Goal: Task Accomplishment & Management: Use online tool/utility

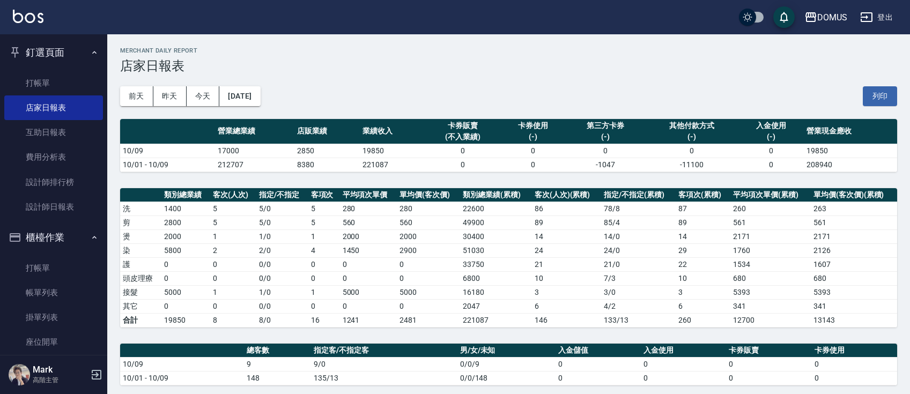
scroll to position [214, 0]
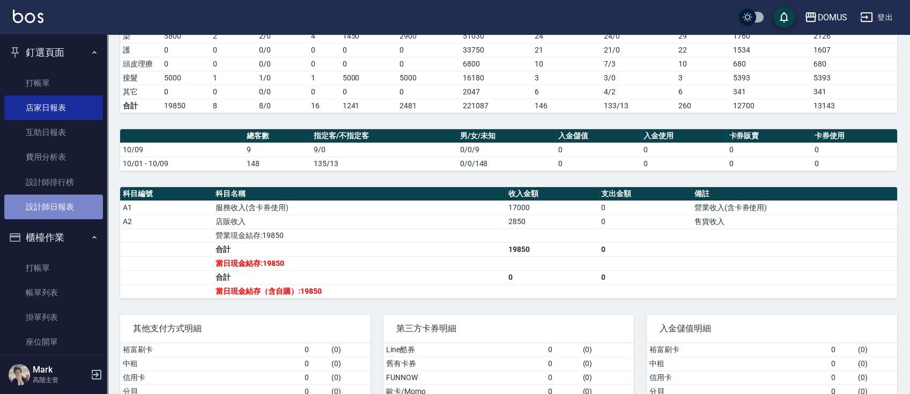
click at [67, 208] on link "設計師日報表" at bounding box center [53, 207] width 99 height 25
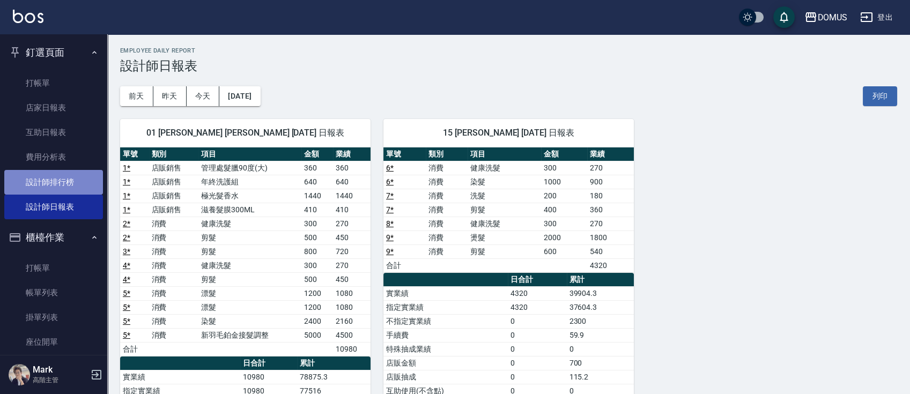
click at [85, 189] on link "設計師排行榜" at bounding box center [53, 182] width 99 height 25
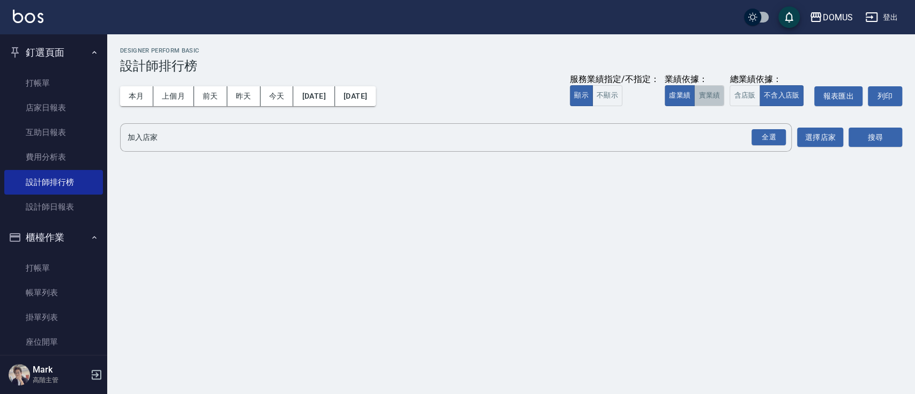
click at [704, 97] on button "實業績" at bounding box center [709, 95] width 30 height 21
click at [782, 142] on div "全選" at bounding box center [769, 137] width 34 height 17
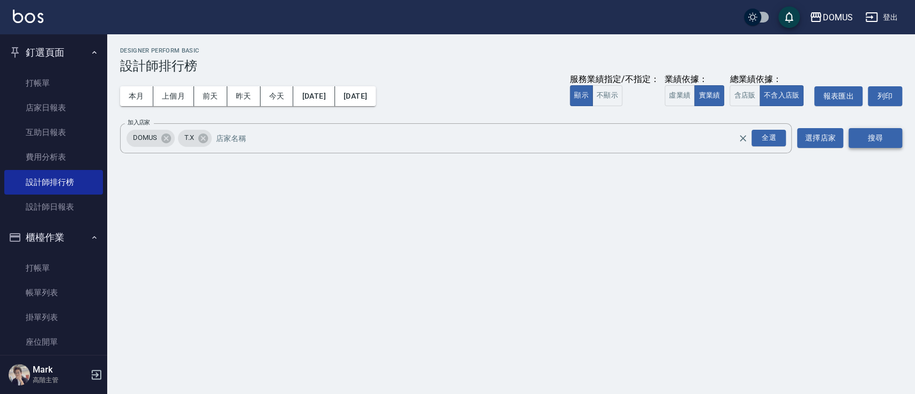
click at [888, 140] on button "搜尋" at bounding box center [876, 138] width 54 height 20
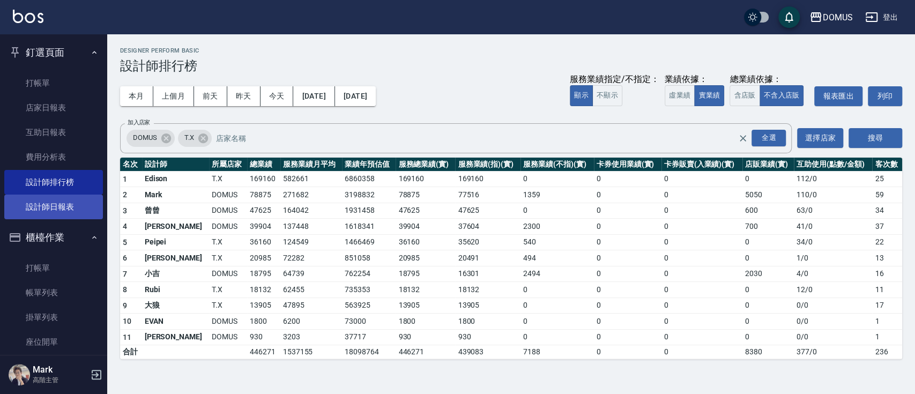
click at [48, 211] on link "設計師日報表" at bounding box center [53, 207] width 99 height 25
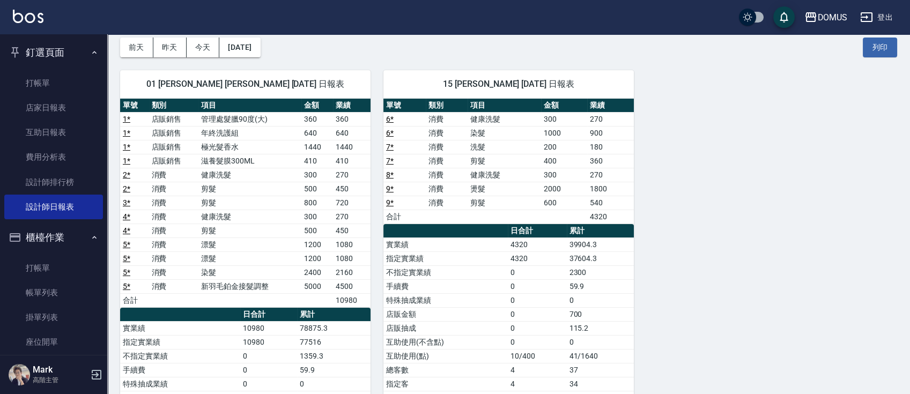
scroll to position [71, 0]
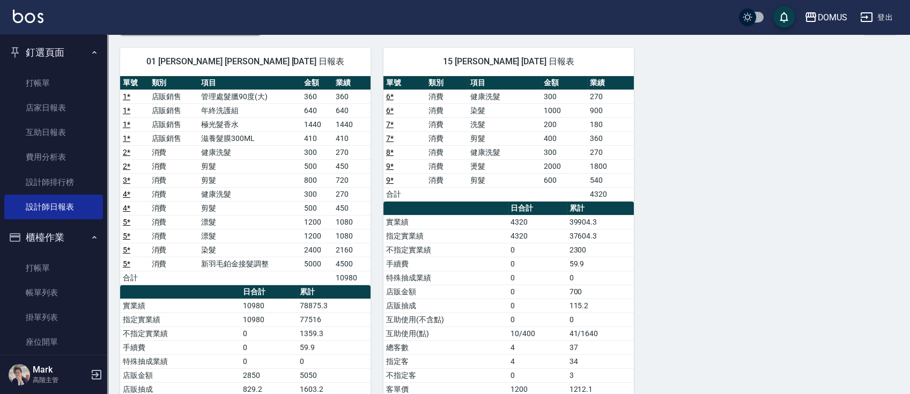
click at [94, 57] on button "釘選頁面" at bounding box center [53, 53] width 99 height 28
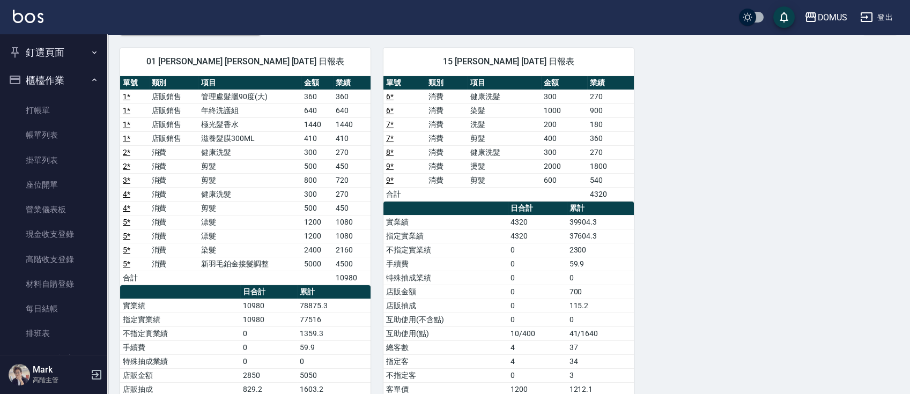
click at [93, 57] on button "釘選頁面" at bounding box center [53, 53] width 99 height 28
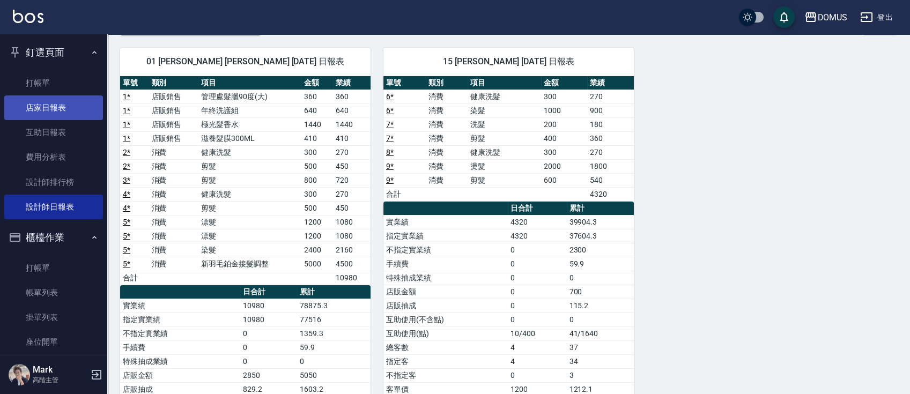
click at [61, 106] on link "店家日報表" at bounding box center [53, 107] width 99 height 25
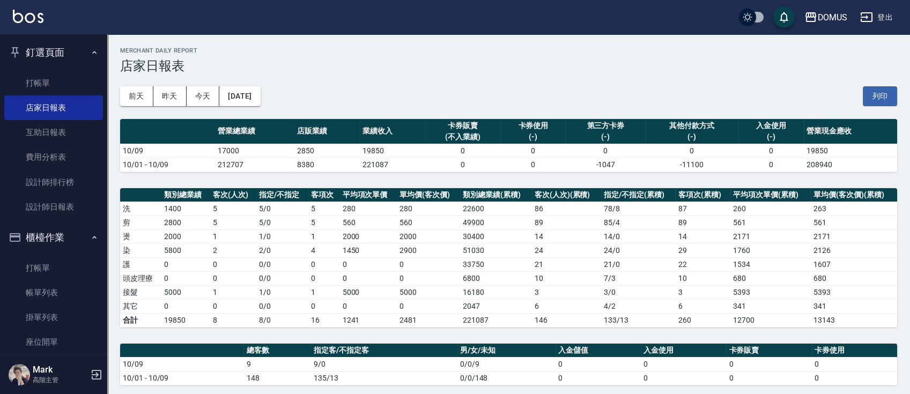
click at [55, 64] on button "釘選頁面" at bounding box center [53, 53] width 99 height 28
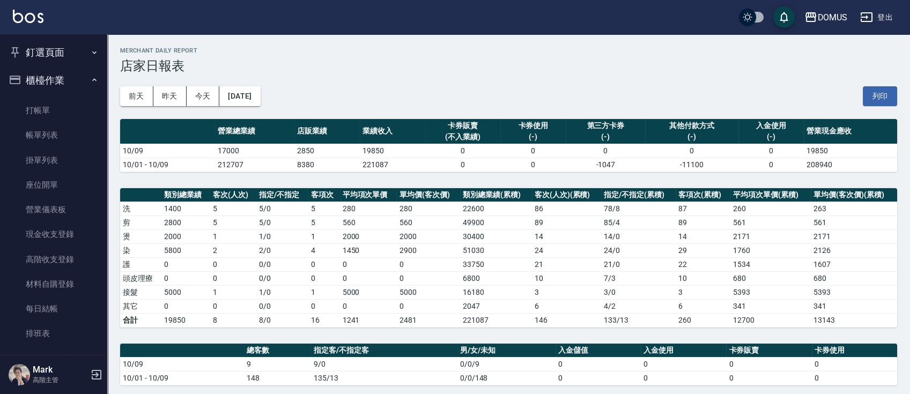
click at [55, 75] on nav "釘選頁面 打帳單 店家日報表 互助日報表 費用分析表 設計師排行榜 設計師日報表 櫃檯作業 打帳單 帳單列表 掛單列表 座位開單 營業儀表板 現金收支登錄 高…" at bounding box center [53, 194] width 107 height 321
click at [61, 58] on button "釘選頁面" at bounding box center [53, 53] width 99 height 28
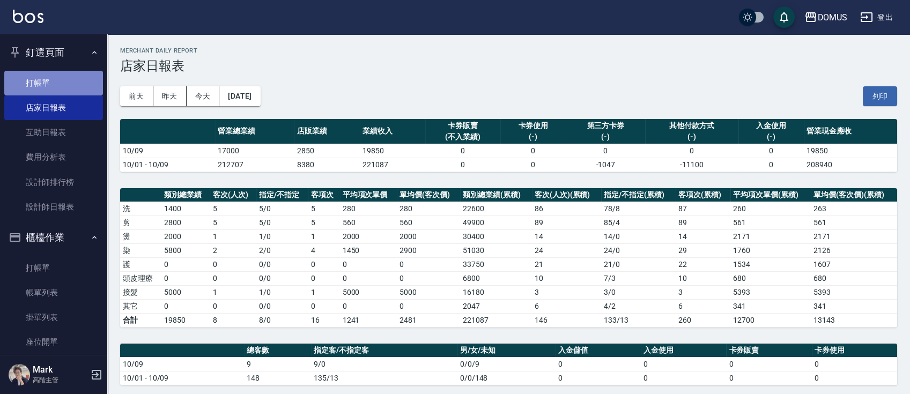
click at [59, 79] on link "打帳單" at bounding box center [53, 83] width 99 height 25
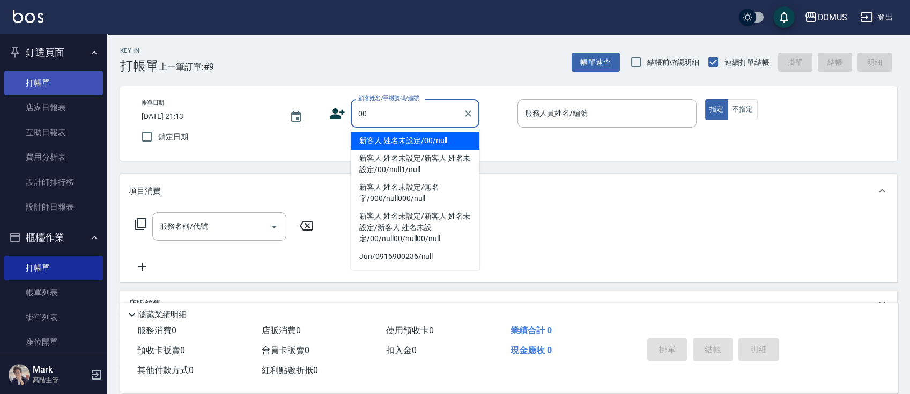
type input "新客人 姓名未設定/00/null"
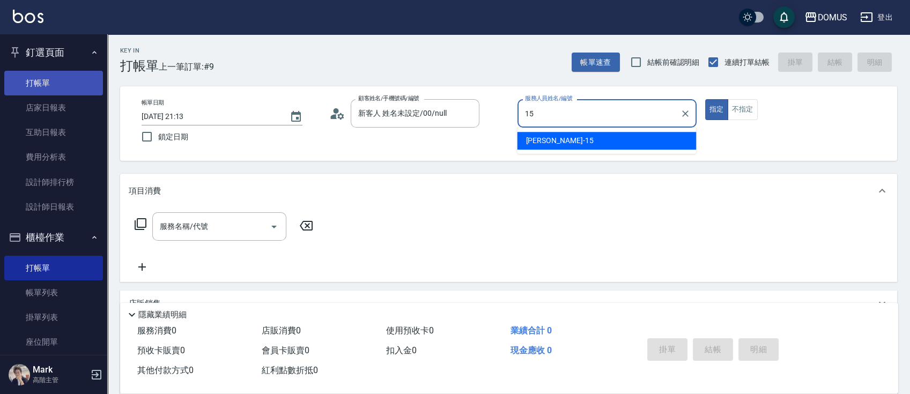
type input "[PERSON_NAME]-15"
type button "true"
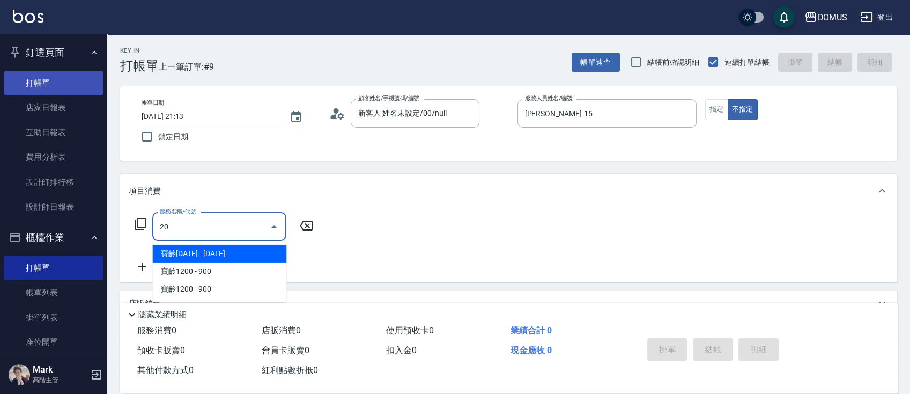
type input "206"
type input "20"
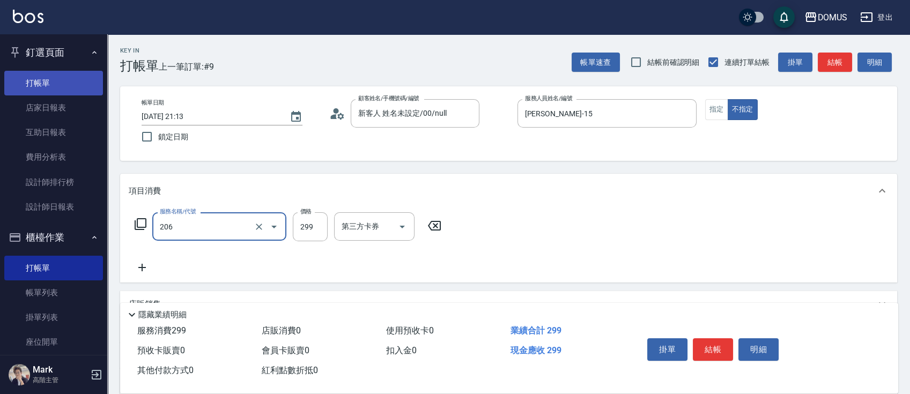
type input "健康洗髮(206)"
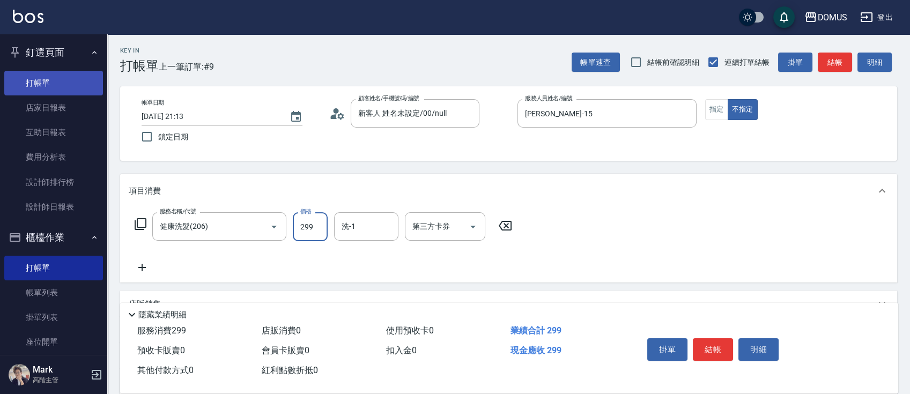
type input "0"
type input "30"
type input "300"
type input "[PERSON_NAME]-40"
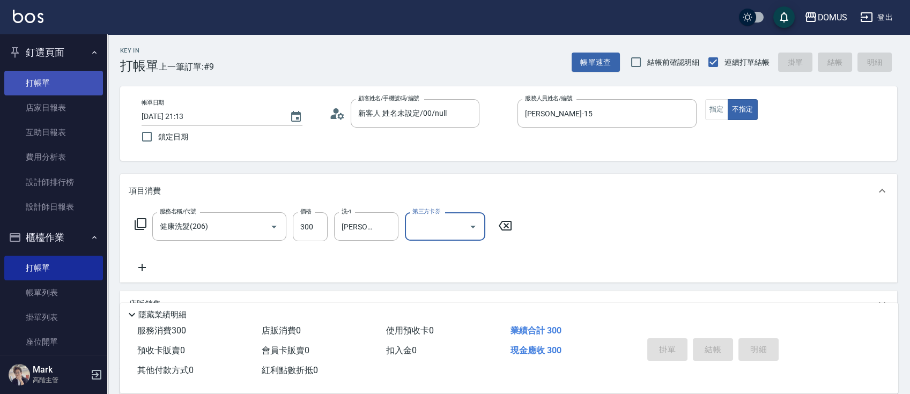
type input "0"
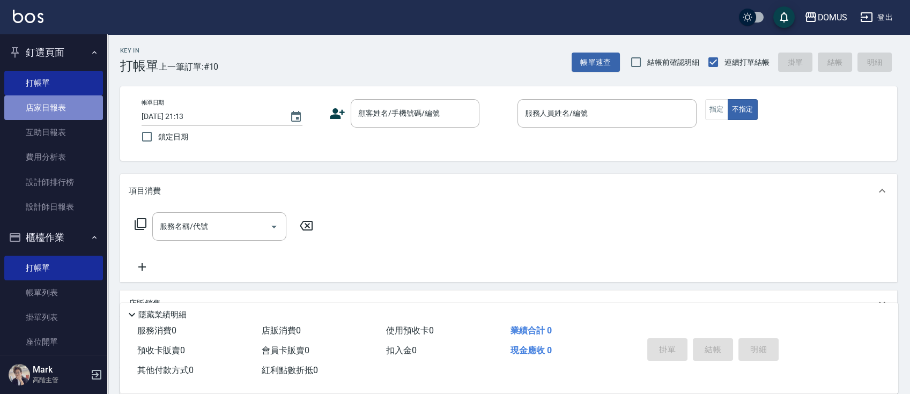
click at [65, 102] on link "店家日報表" at bounding box center [53, 107] width 99 height 25
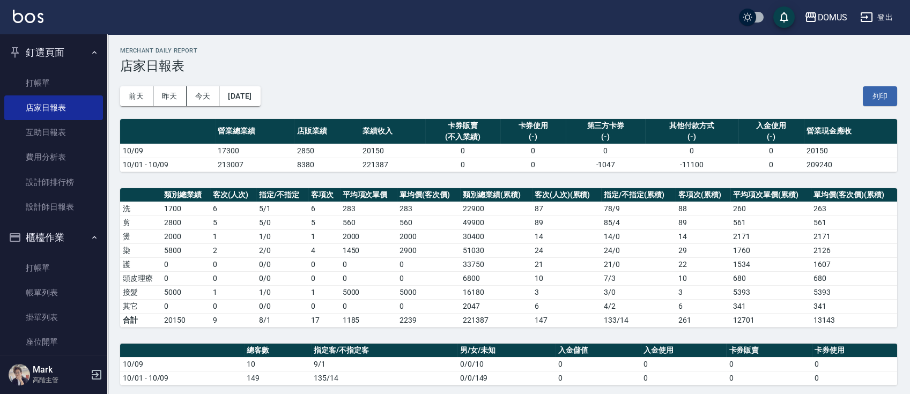
scroll to position [214, 0]
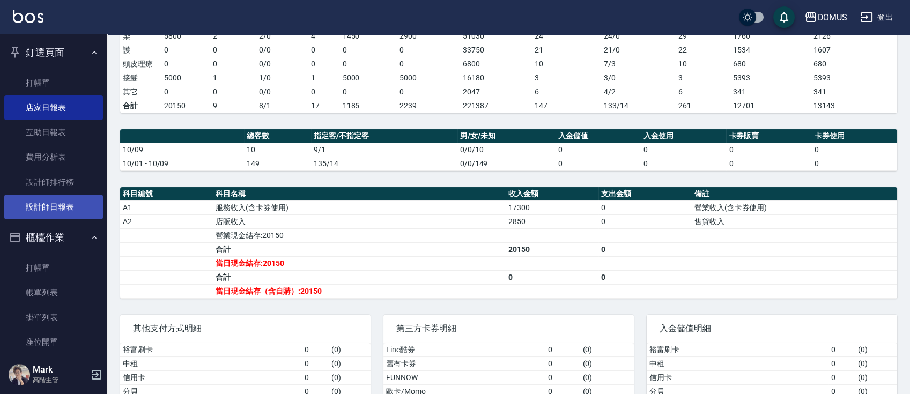
click at [57, 203] on link "設計師日報表" at bounding box center [53, 207] width 99 height 25
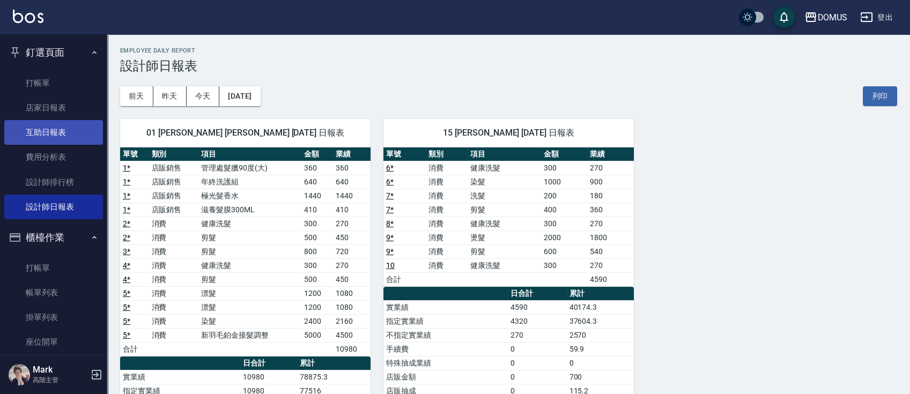
click at [62, 133] on link "互助日報表" at bounding box center [53, 132] width 99 height 25
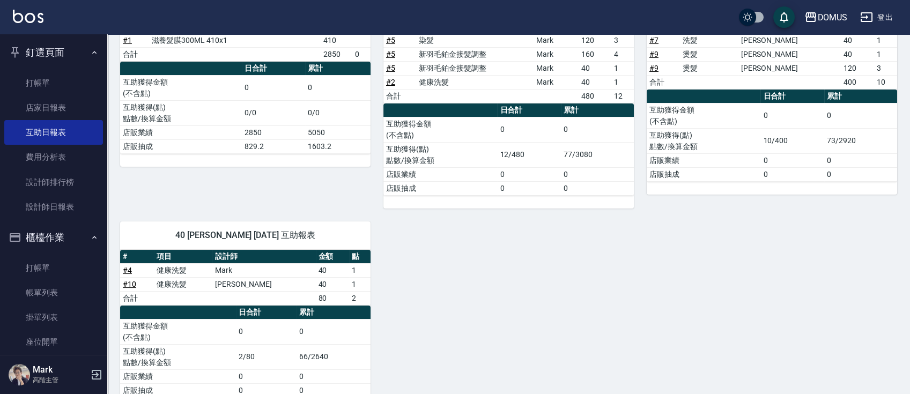
scroll to position [214, 0]
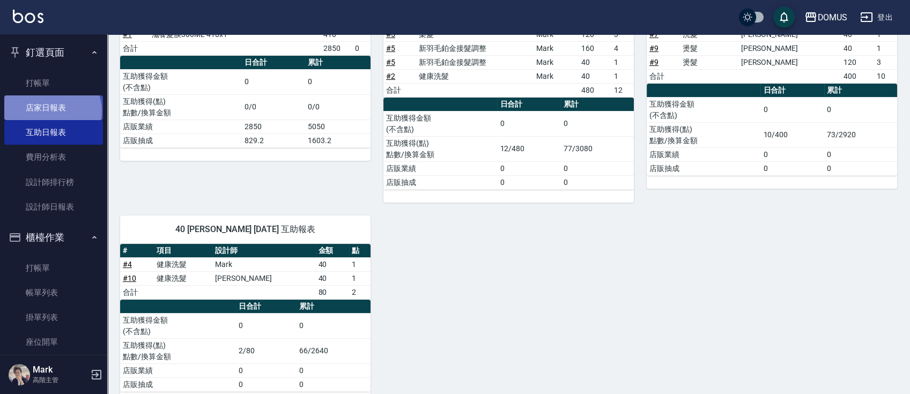
click at [51, 111] on link "店家日報表" at bounding box center [53, 107] width 99 height 25
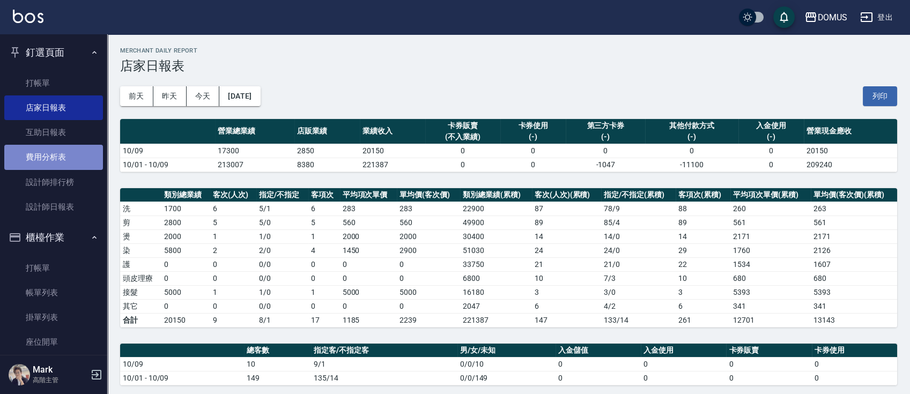
click at [59, 146] on link "費用分析表" at bounding box center [53, 157] width 99 height 25
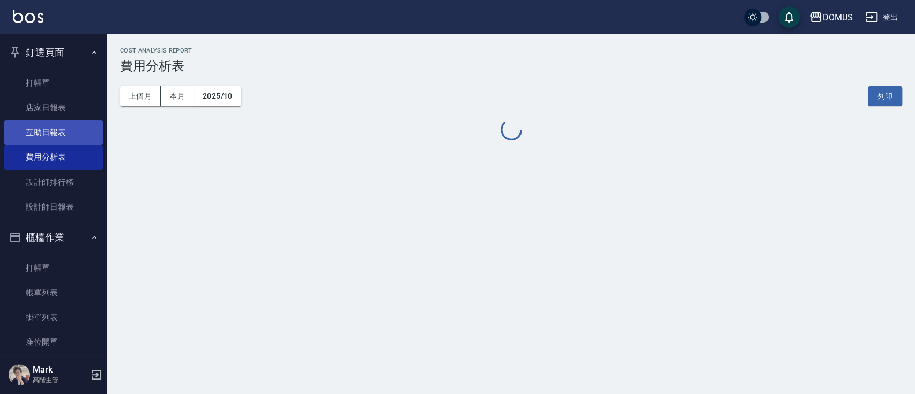
click at [60, 136] on link "互助日報表" at bounding box center [53, 132] width 99 height 25
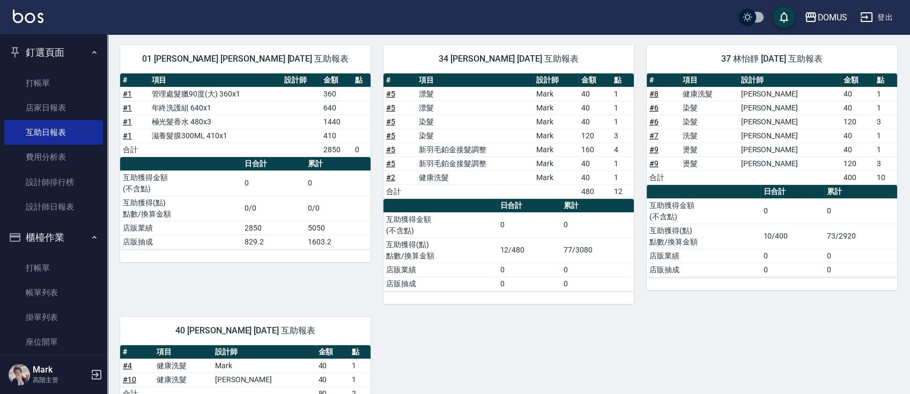
scroll to position [93, 0]
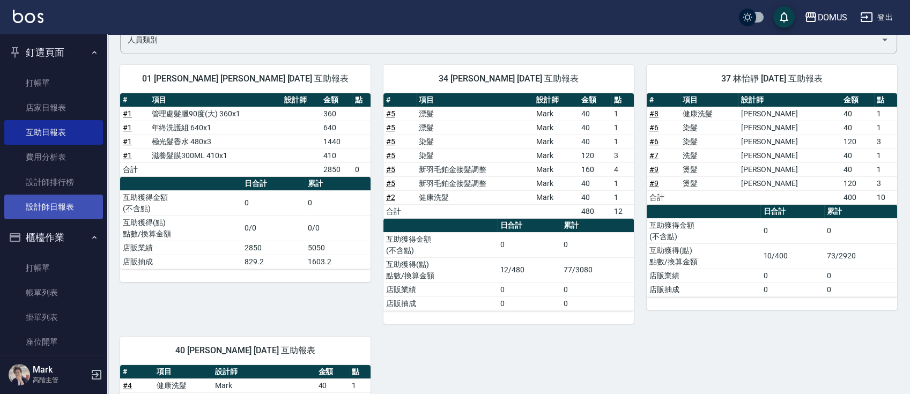
click at [71, 203] on link "設計師日報表" at bounding box center [53, 207] width 99 height 25
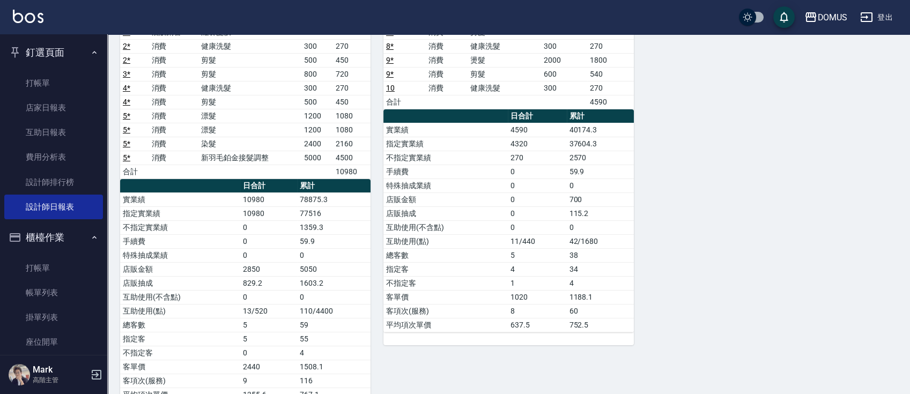
scroll to position [209, 0]
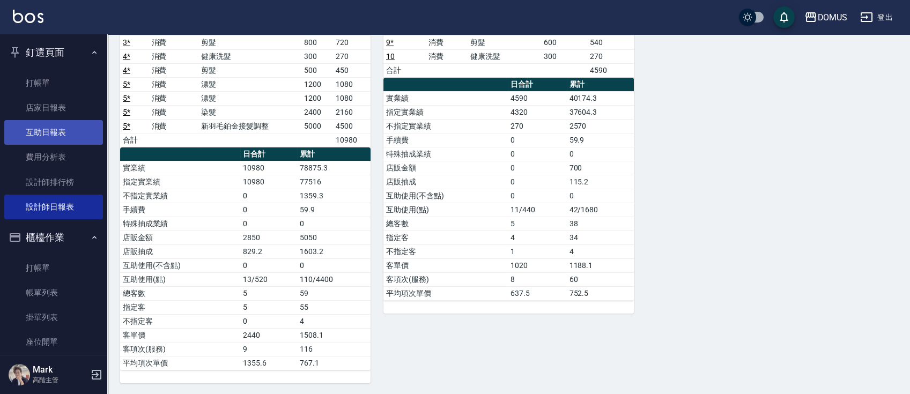
click at [39, 131] on link "互助日報表" at bounding box center [53, 132] width 99 height 25
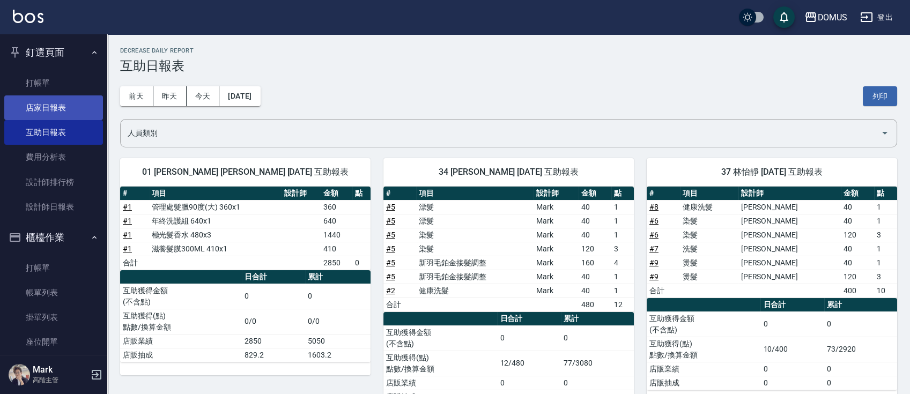
click at [61, 112] on link "店家日報表" at bounding box center [53, 107] width 99 height 25
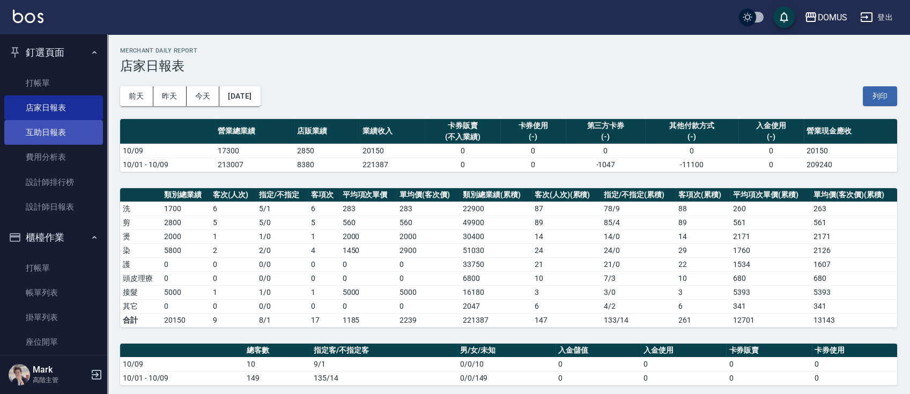
click at [43, 122] on link "互助日報表" at bounding box center [53, 132] width 99 height 25
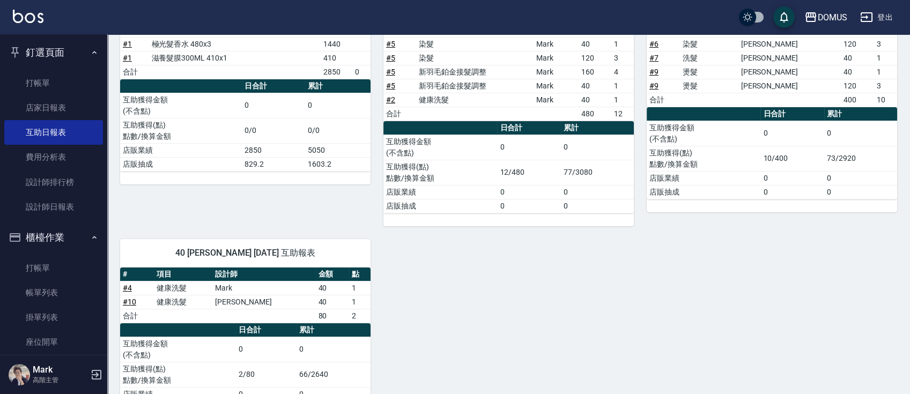
scroll to position [236, 0]
